Goal: Transaction & Acquisition: Subscribe to service/newsletter

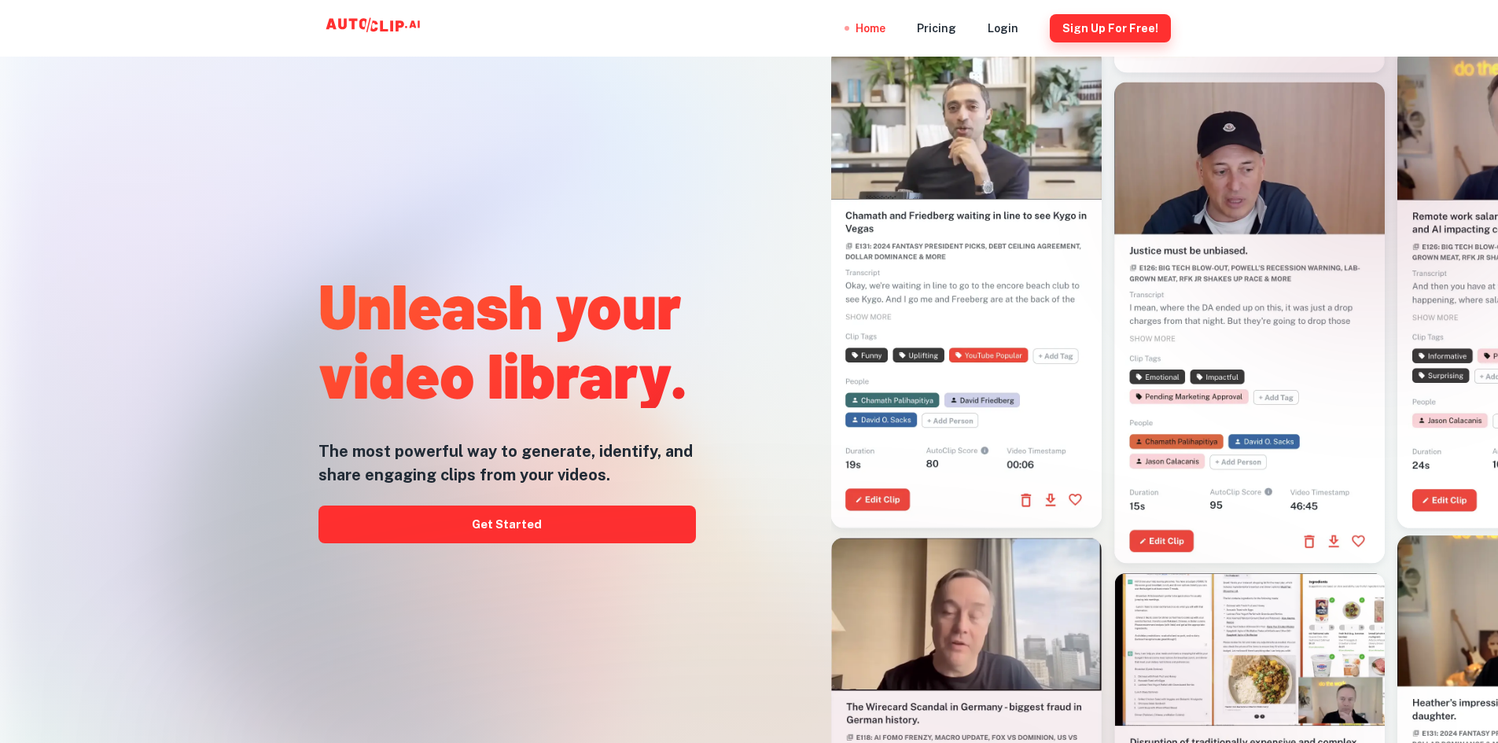
click at [1103, 30] on button "Sign Up for free!" at bounding box center [1110, 28] width 121 height 28
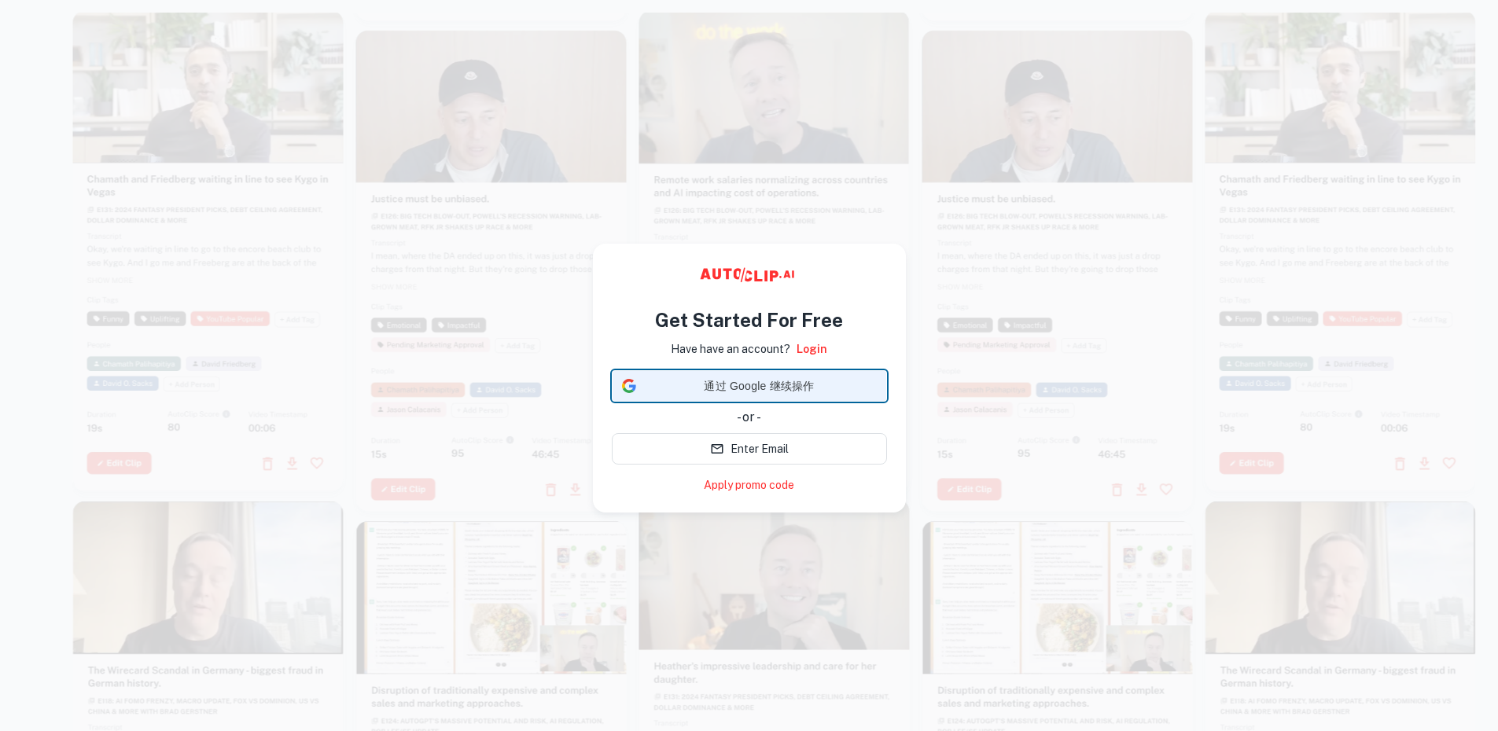
click at [780, 385] on span "通过 Google 继续操作" at bounding box center [760, 386] width 234 height 17
